Goal: Find specific page/section: Find specific page/section

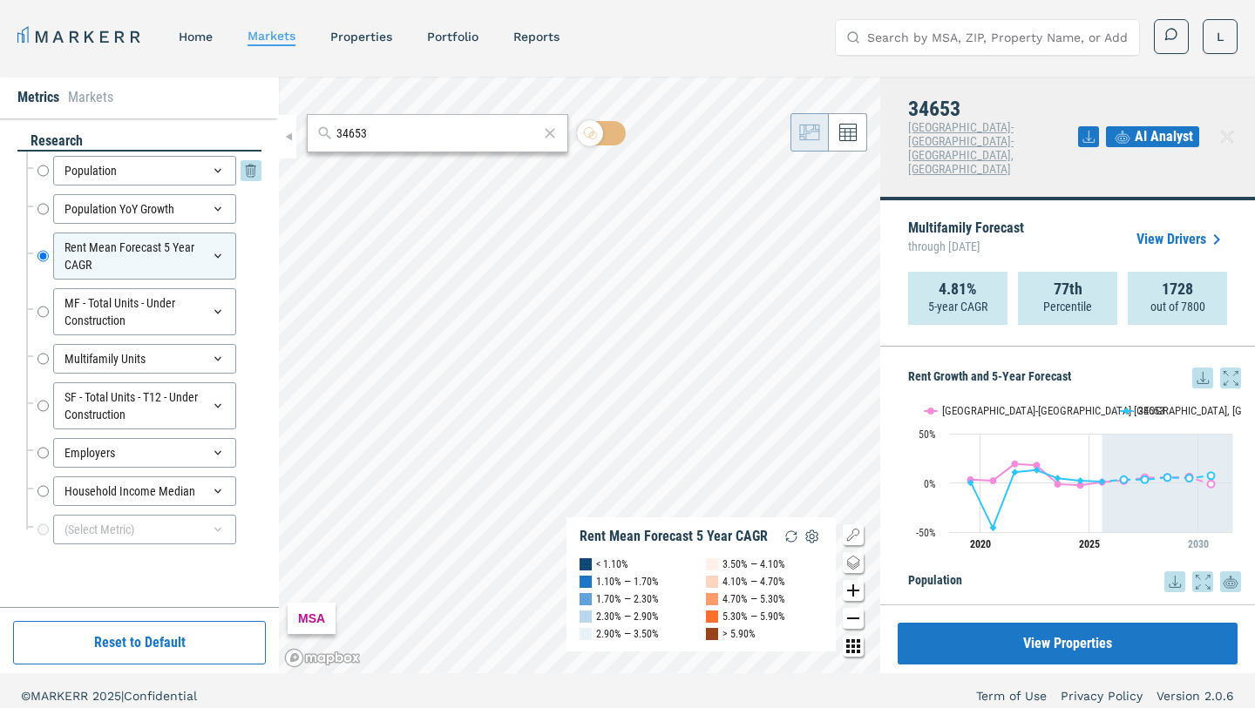
click at [44, 172] on input "Population" at bounding box center [42, 171] width 11 height 30
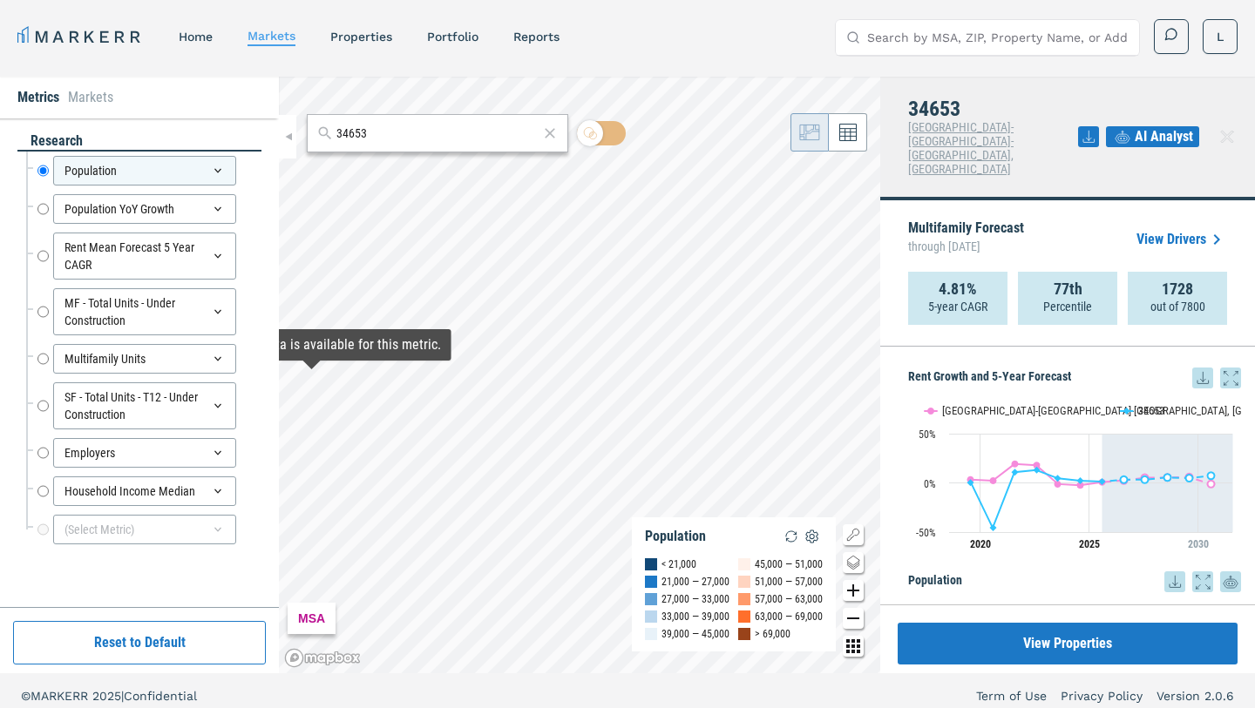
click at [35, 253] on div "Rent Mean Forecast 5 Year CAGR Rent Mean Forecast 5 Year CAGR" at bounding box center [143, 256] width 235 height 56
click at [44, 260] on input "Rent Mean Forecast 5 Year CAGR" at bounding box center [42, 256] width 11 height 47
radio input "false"
radio input "true"
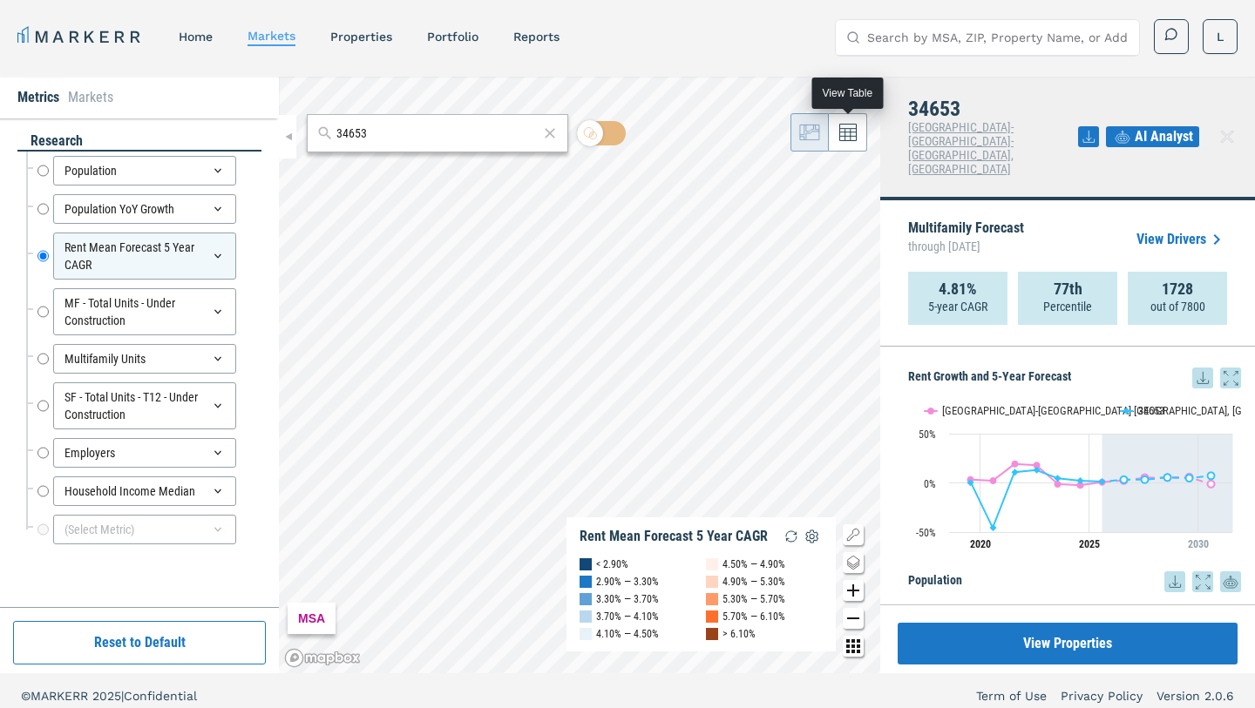
click at [854, 139] on icon at bounding box center [847, 132] width 17 height 17
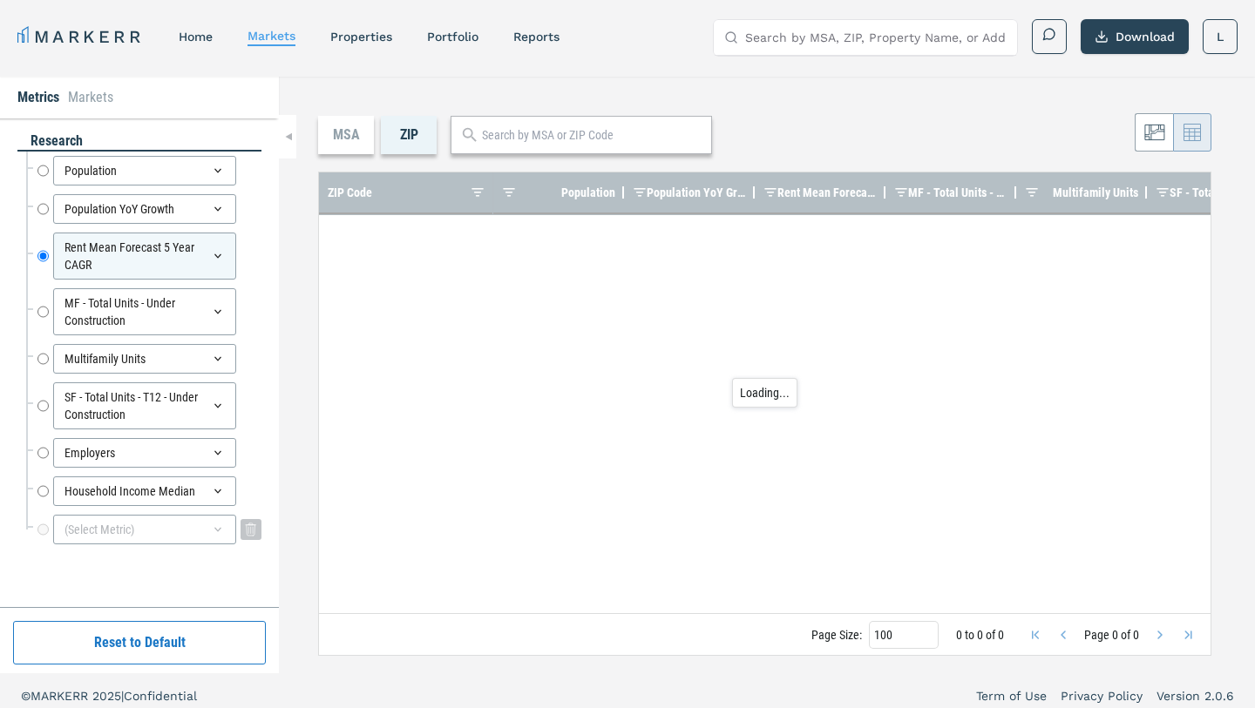
click at [208, 532] on div "(Select Metric)" at bounding box center [144, 530] width 183 height 30
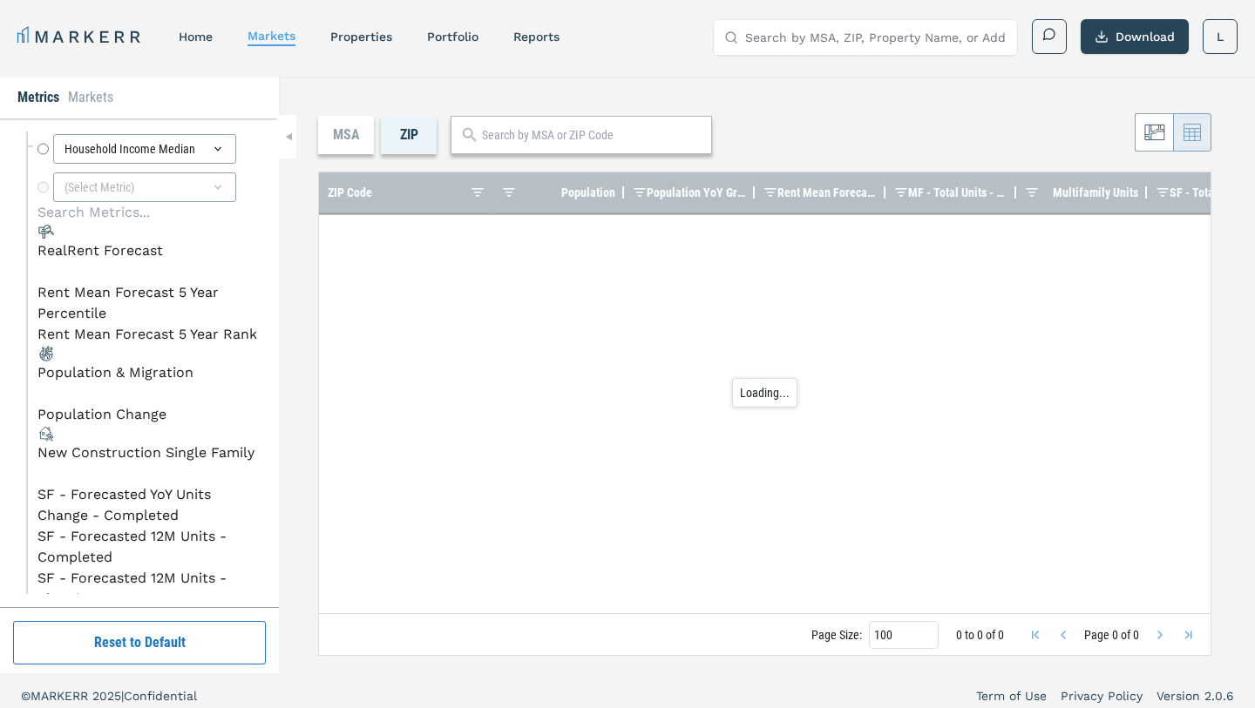
scroll to position [31, 0]
